Goal: Transaction & Acquisition: Purchase product/service

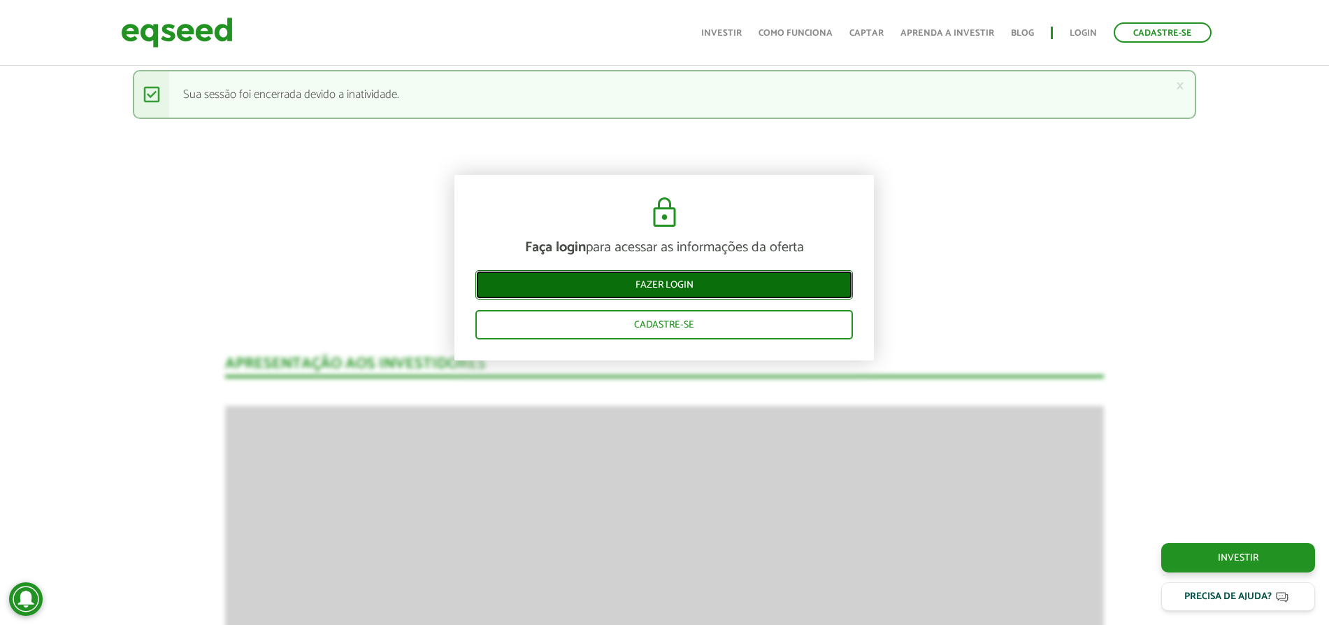
drag, startPoint x: 0, startPoint y: 0, endPoint x: 659, endPoint y: 280, distance: 716.6
click at [659, 280] on link "Fazer login" at bounding box center [665, 284] width 378 height 29
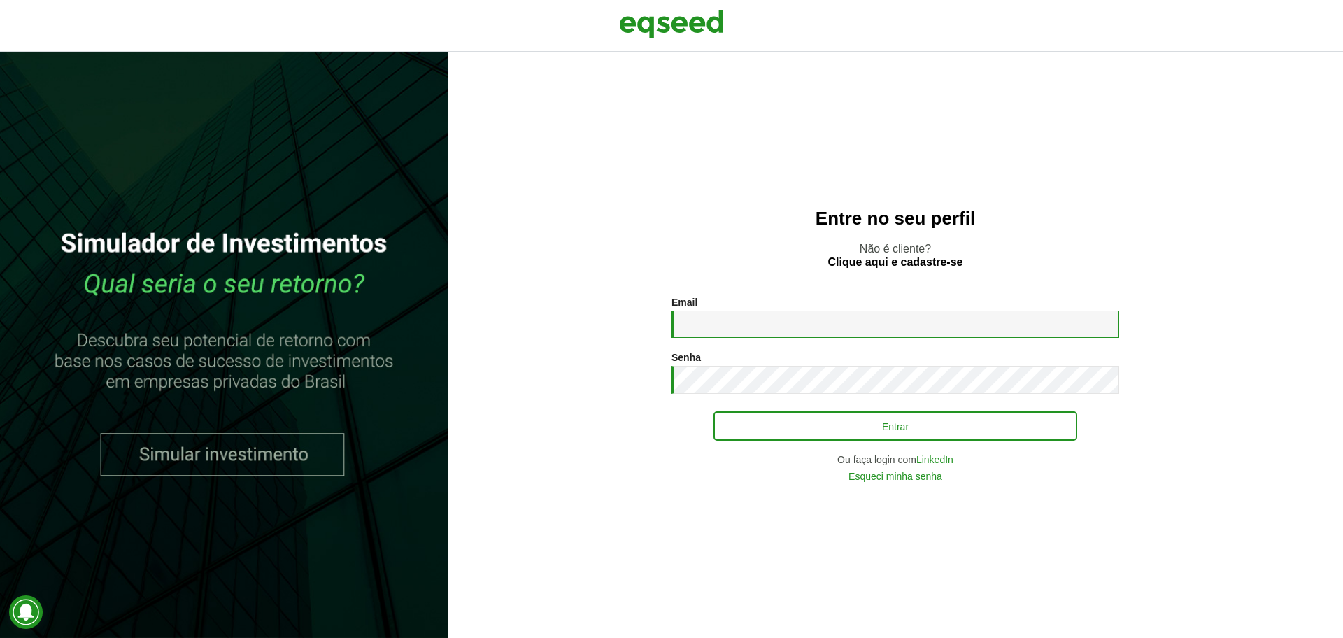
type input "**********"
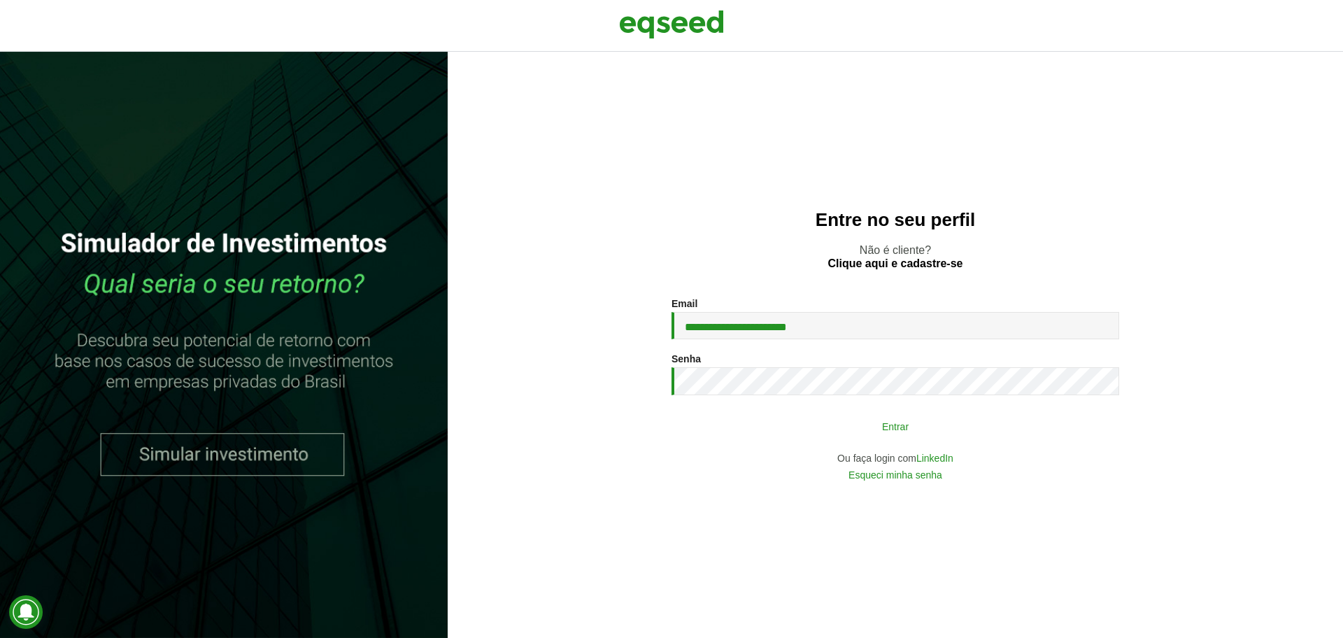
click at [973, 426] on button "Entrar" at bounding box center [895, 426] width 364 height 27
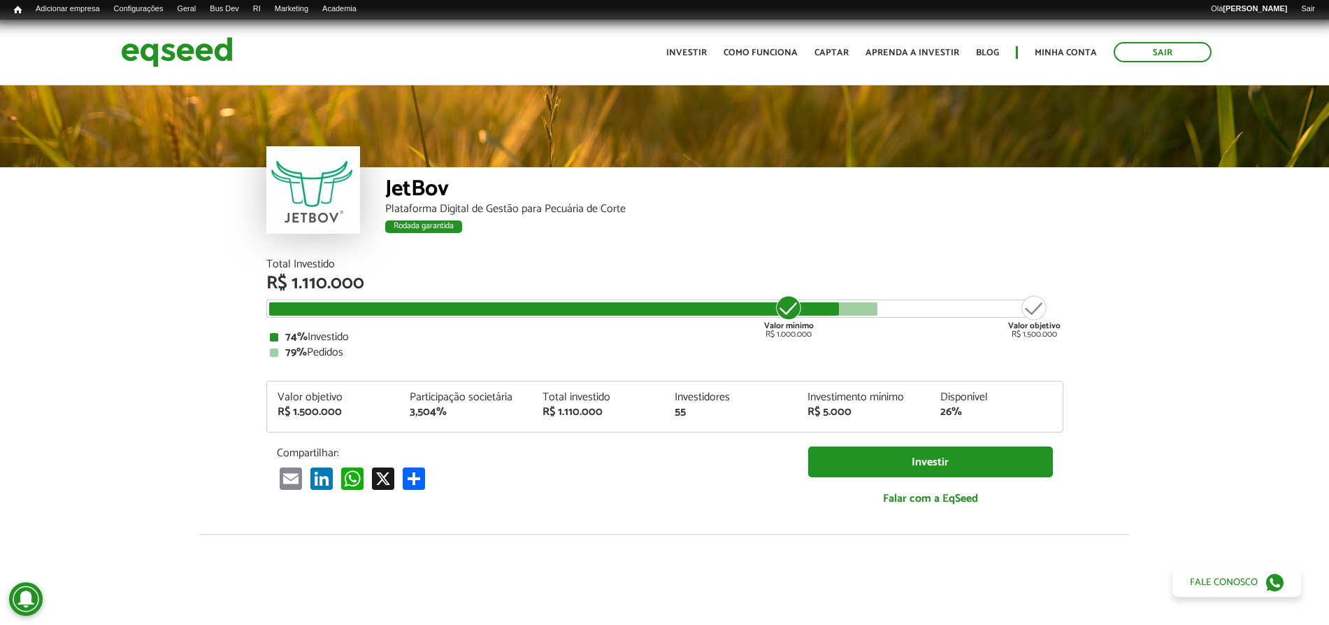
scroll to position [1620, 0]
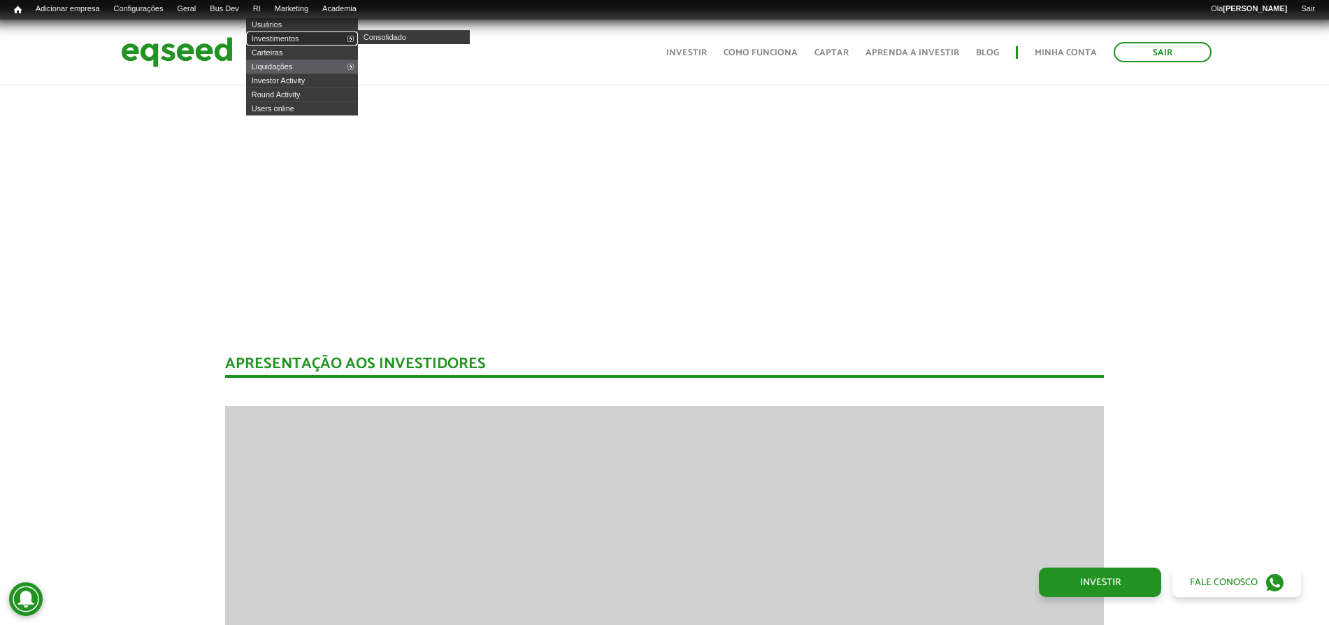
click at [305, 40] on link "Investimentos" at bounding box center [302, 38] width 112 height 14
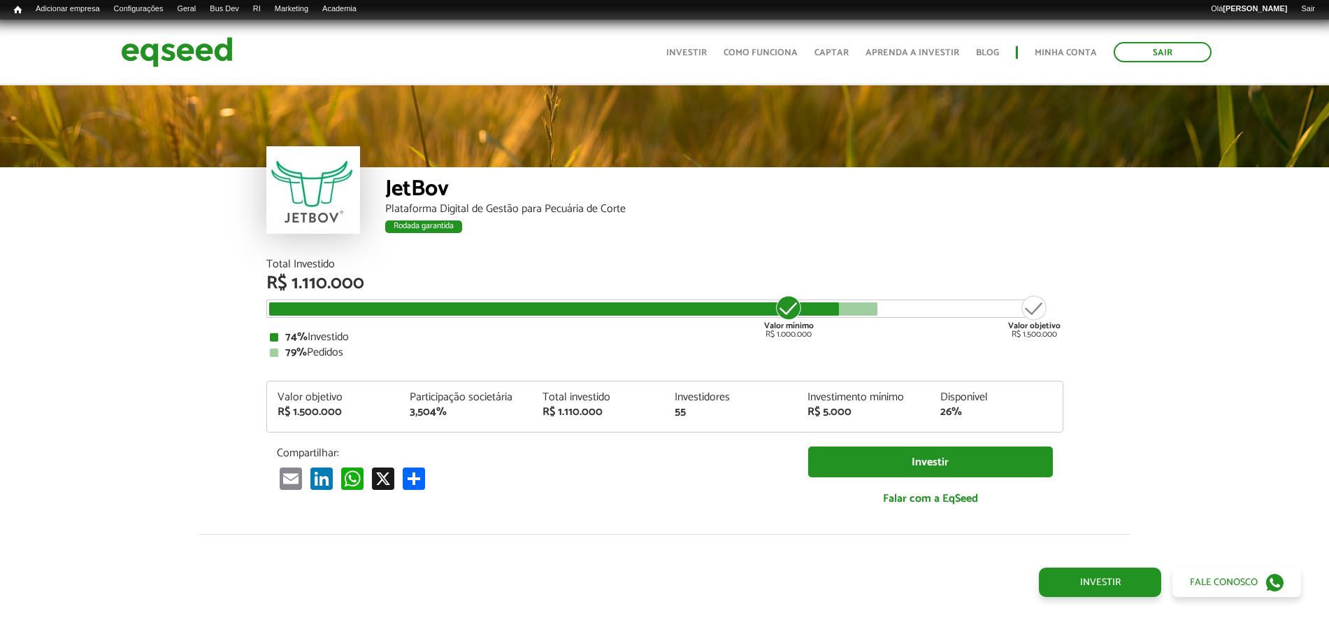
scroll to position [1620, 0]
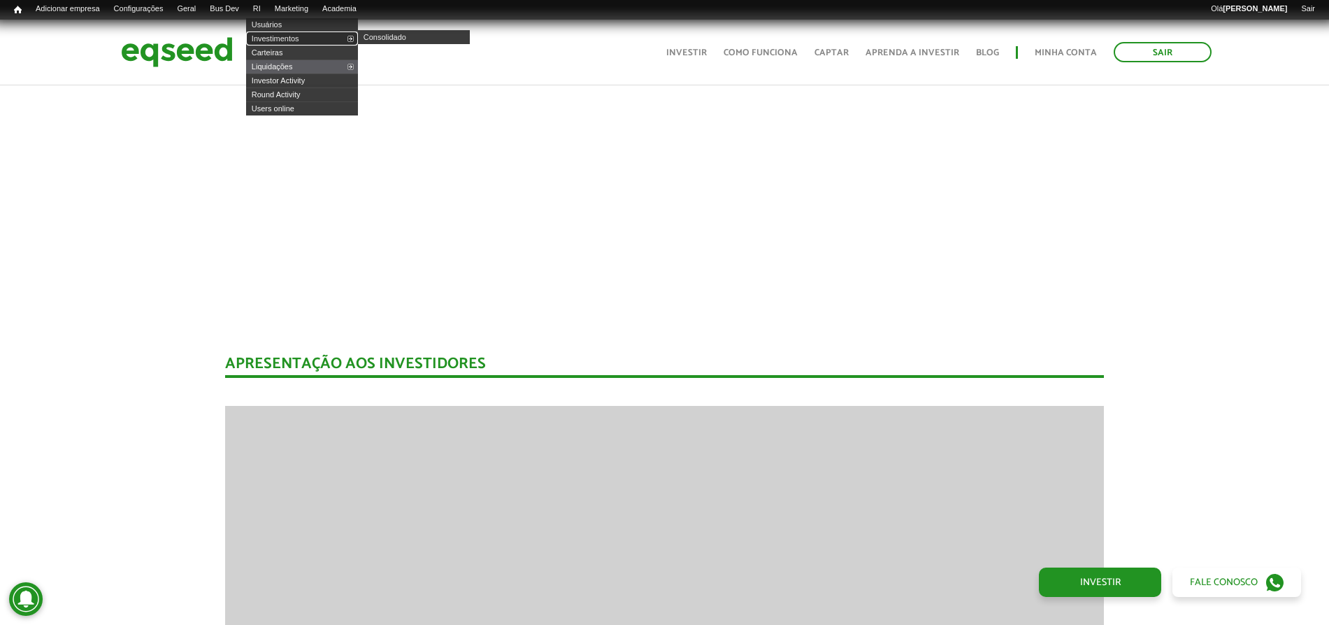
click at [299, 43] on link "Investimentos" at bounding box center [302, 38] width 112 height 14
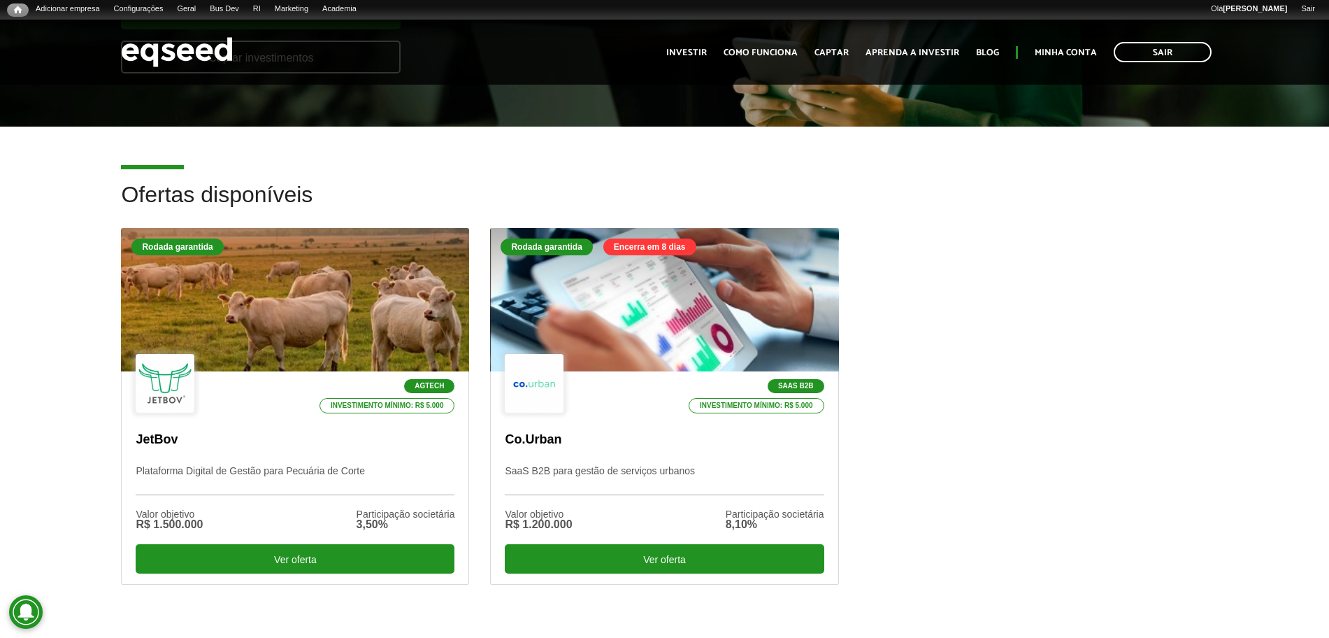
scroll to position [274, 0]
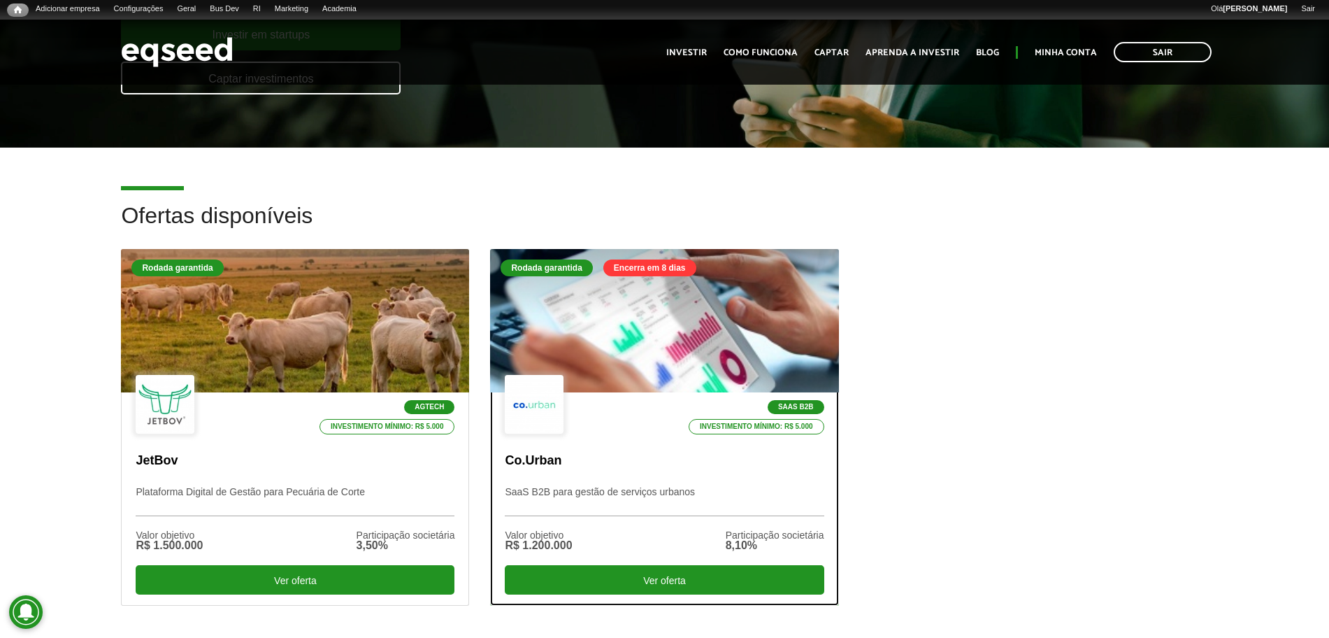
click at [591, 454] on p "Co.Urban" at bounding box center [664, 460] width 319 height 15
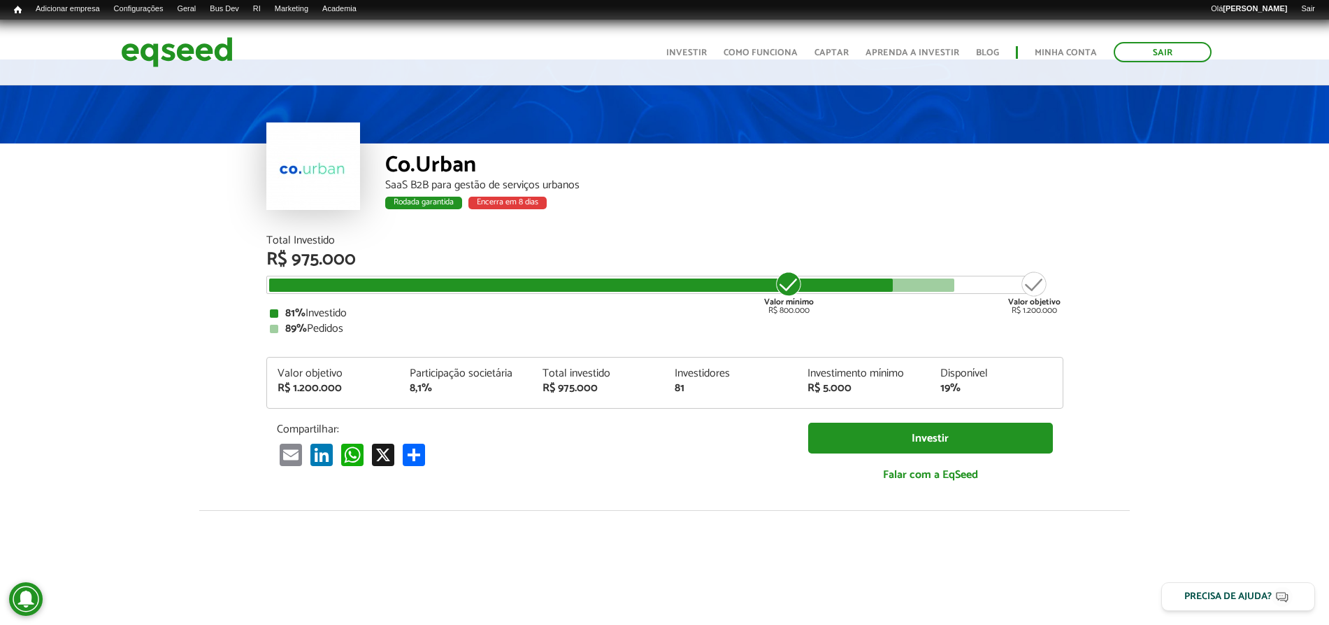
scroll to position [44, 0]
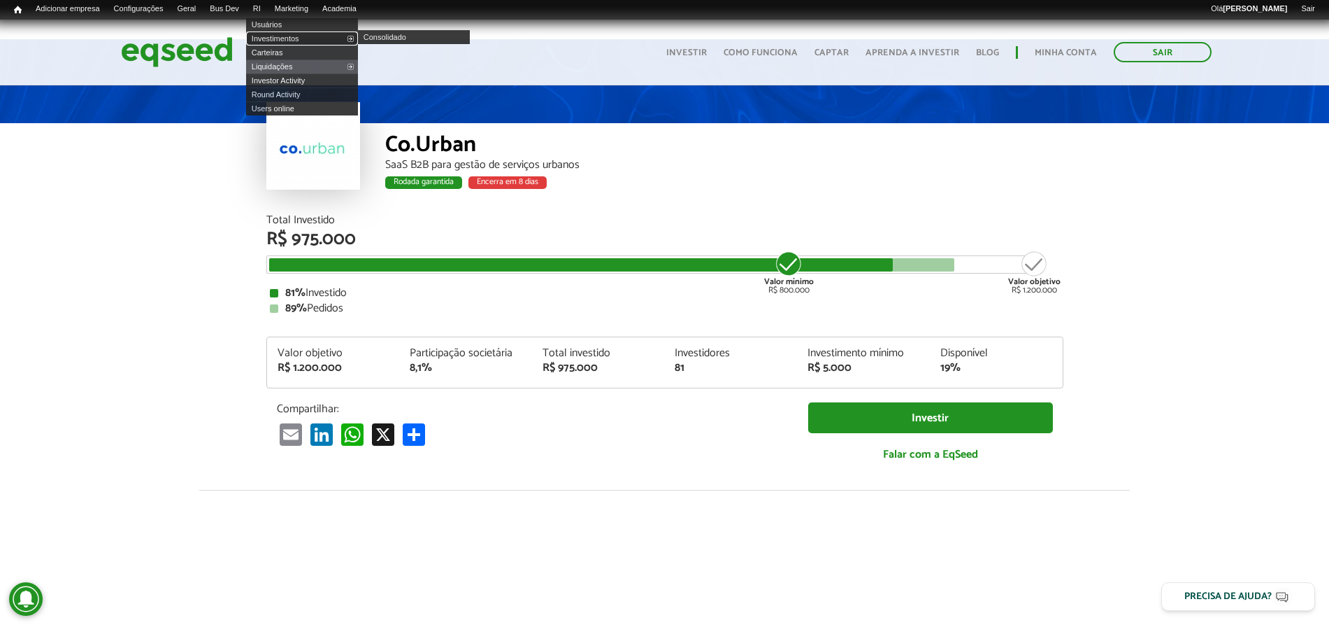
click at [279, 43] on link "Investimentos" at bounding box center [302, 38] width 112 height 14
